Goal: Task Accomplishment & Management: Use online tool/utility

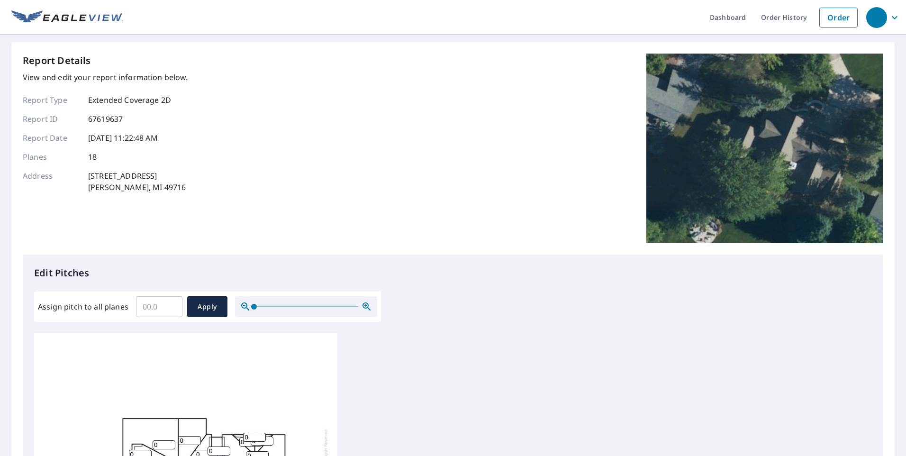
click at [152, 303] on input "Assign pitch to all planes" at bounding box center [159, 306] width 46 height 27
type input "12"
click at [212, 305] on span "Apply" at bounding box center [207, 307] width 25 height 12
type input "12"
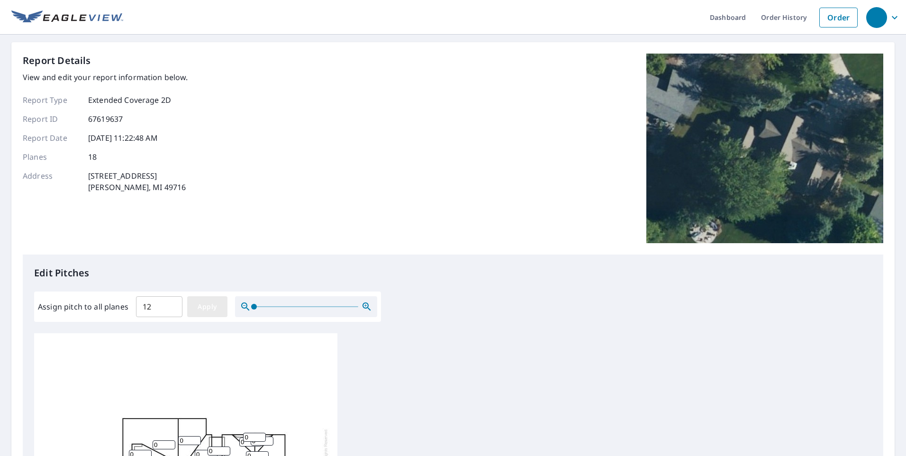
type input "12"
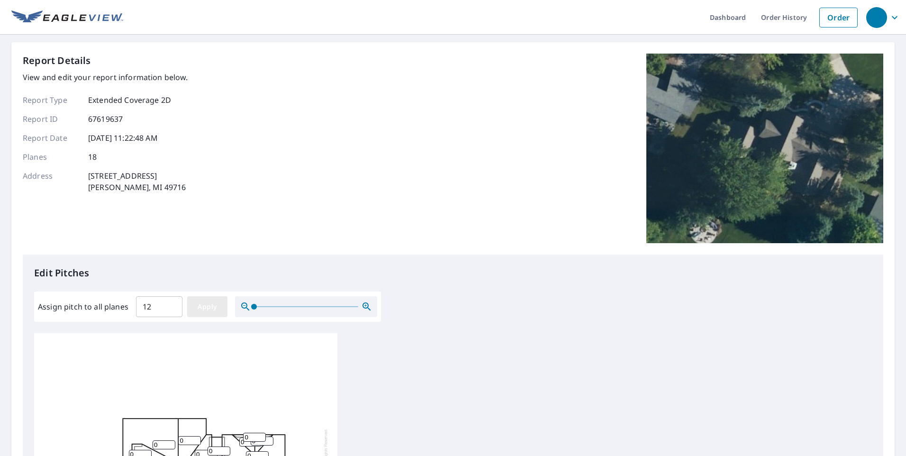
type input "12"
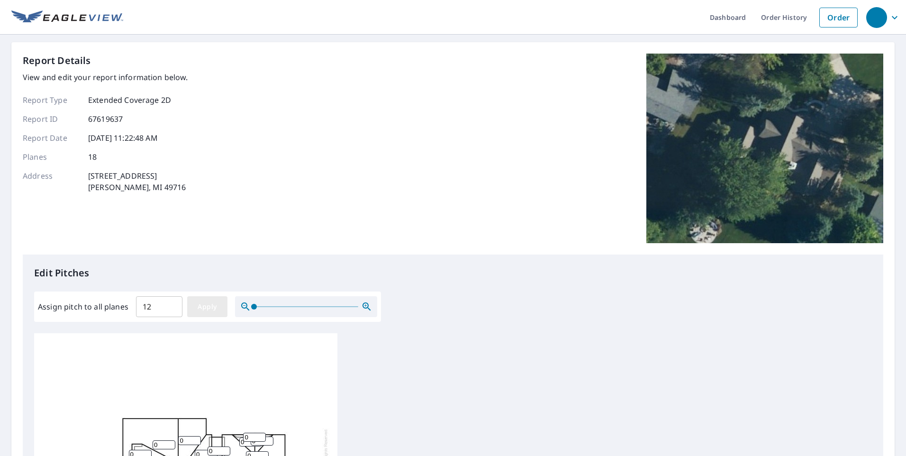
type input "12"
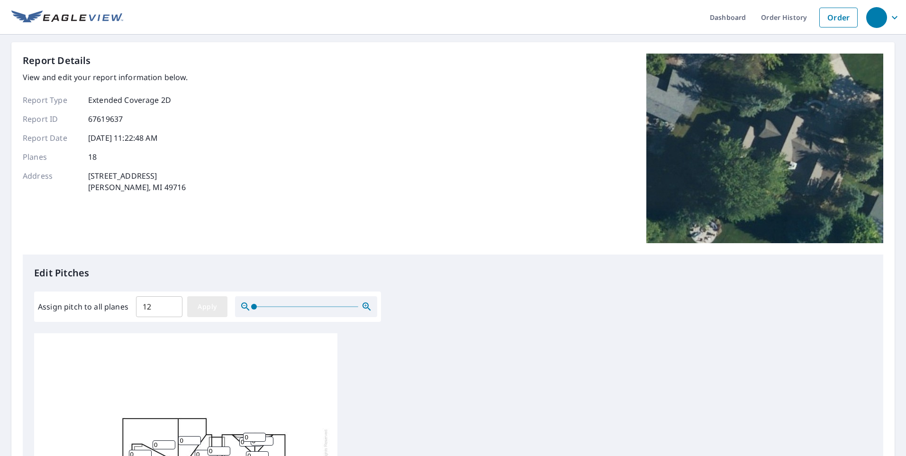
type input "12"
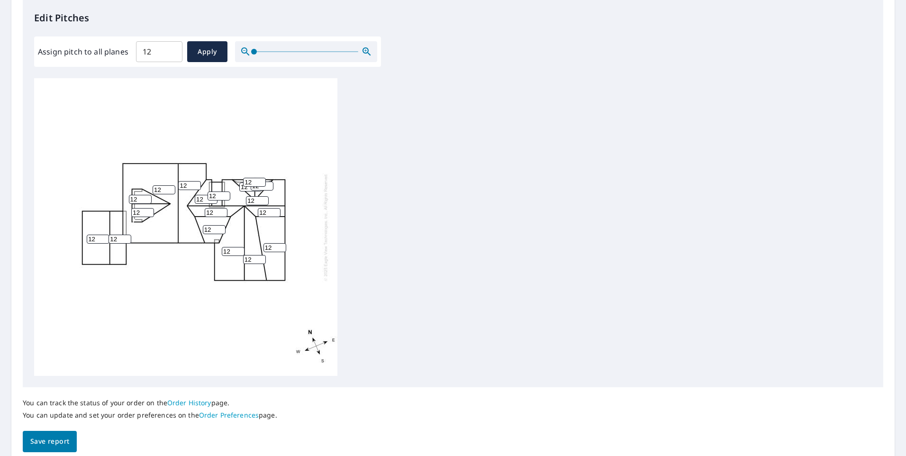
scroll to position [294, 0]
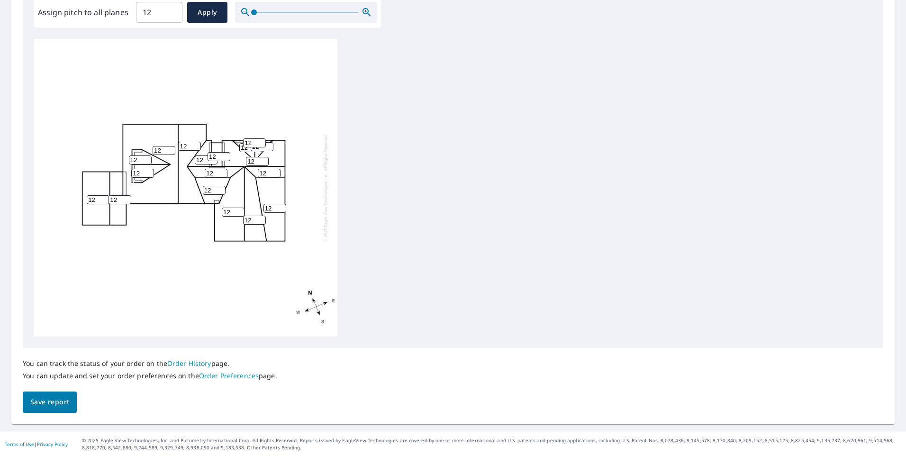
click at [52, 403] on span "Save report" at bounding box center [49, 402] width 39 height 12
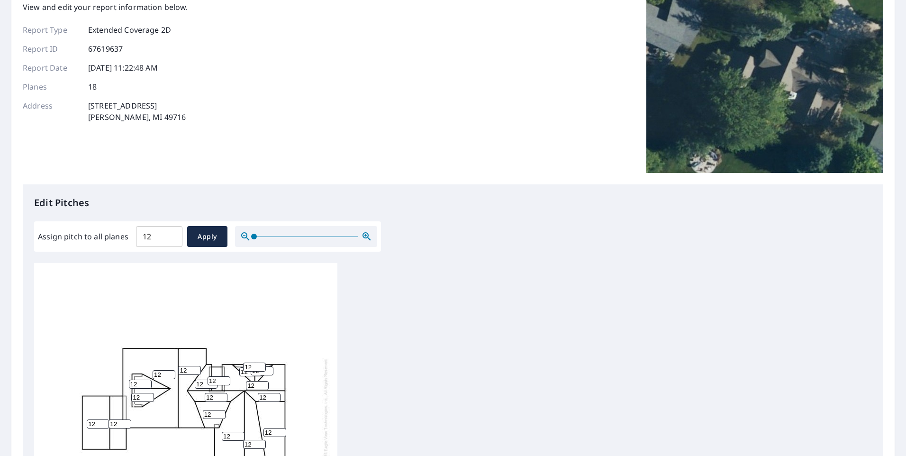
scroll to position [0, 0]
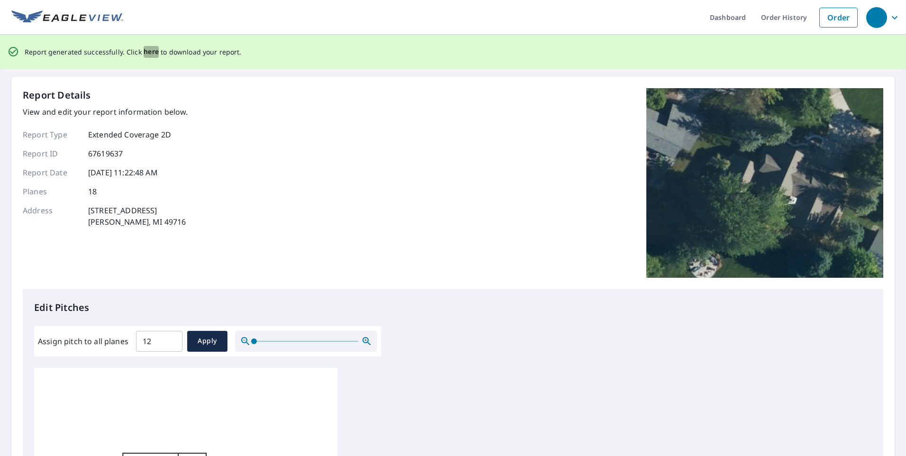
click at [149, 51] on span "here" at bounding box center [152, 52] width 16 height 12
